Goal: Transaction & Acquisition: Purchase product/service

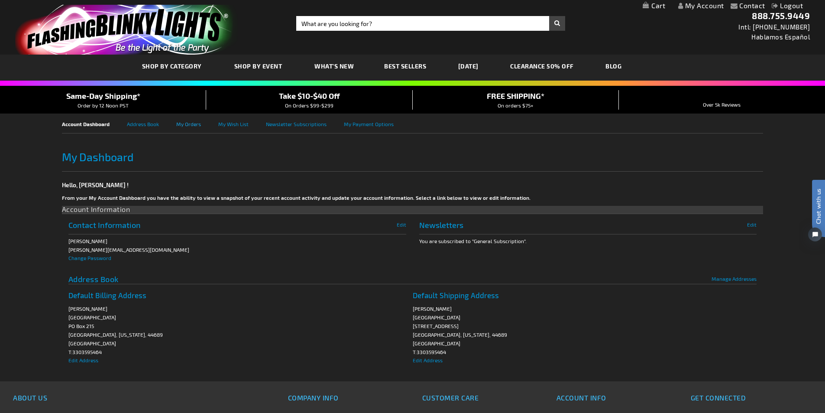
click at [192, 126] on link "My Orders" at bounding box center [197, 122] width 42 height 19
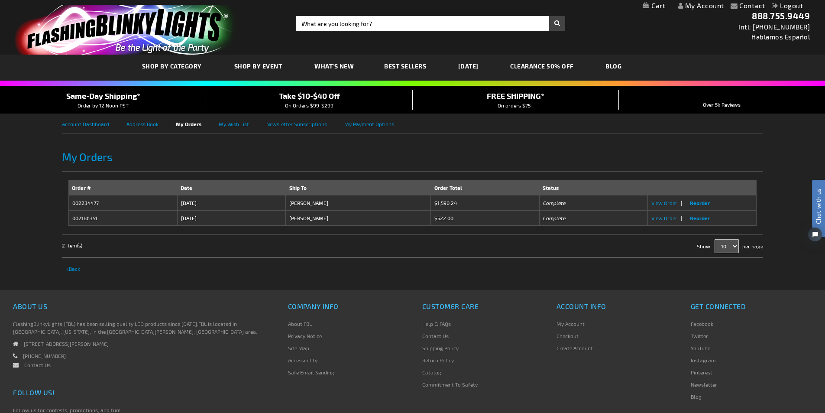
click at [658, 218] on span "View Order" at bounding box center [664, 218] width 26 height 6
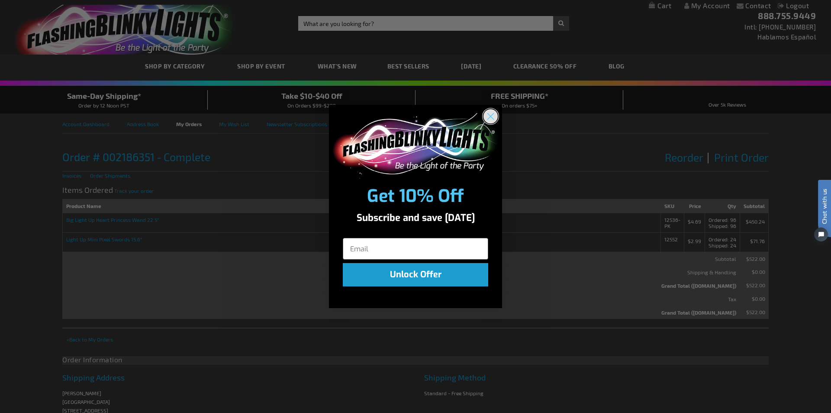
click at [491, 114] on circle "Close dialog" at bounding box center [491, 116] width 14 height 14
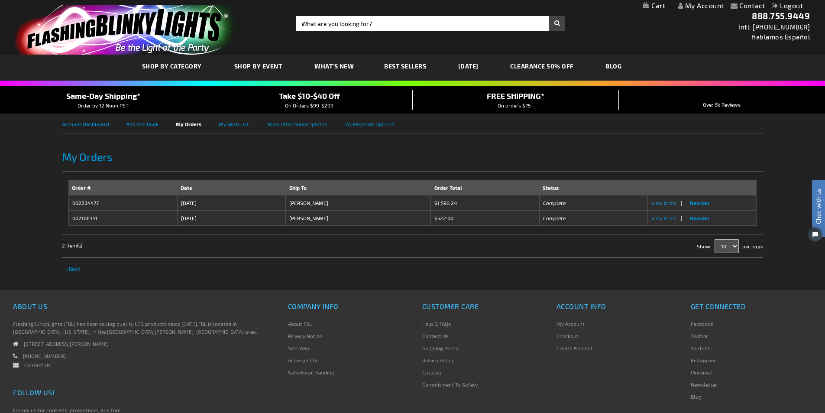
click at [670, 203] on span "View Order" at bounding box center [664, 203] width 26 height 6
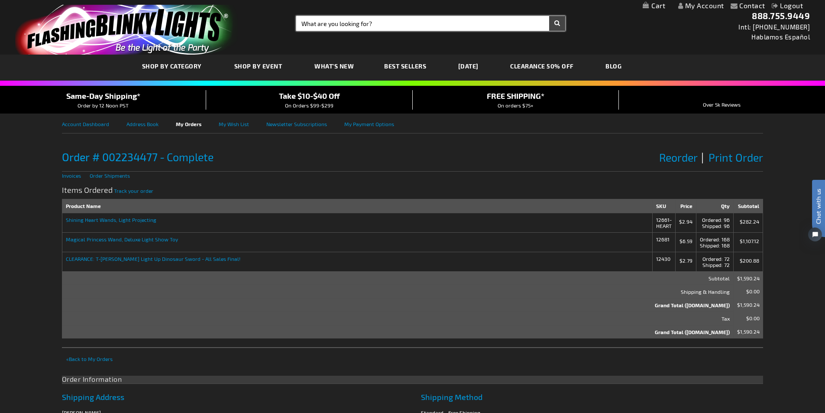
click at [328, 30] on input "Search" at bounding box center [430, 23] width 269 height 15
type input "heart"
click at [549, 16] on button "Search" at bounding box center [557, 23] width 16 height 15
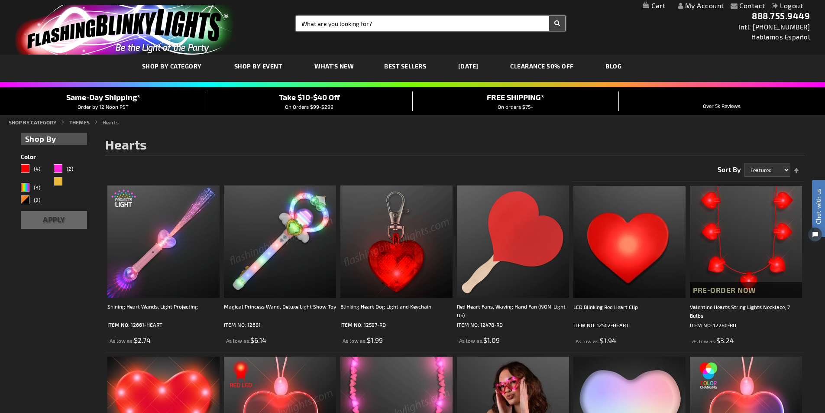
click at [392, 25] on input "Search" at bounding box center [430, 23] width 269 height 15
type input "heart wand"
click at [549, 16] on button "Search" at bounding box center [557, 23] width 16 height 15
